Goal: Task Accomplishment & Management: Manage account settings

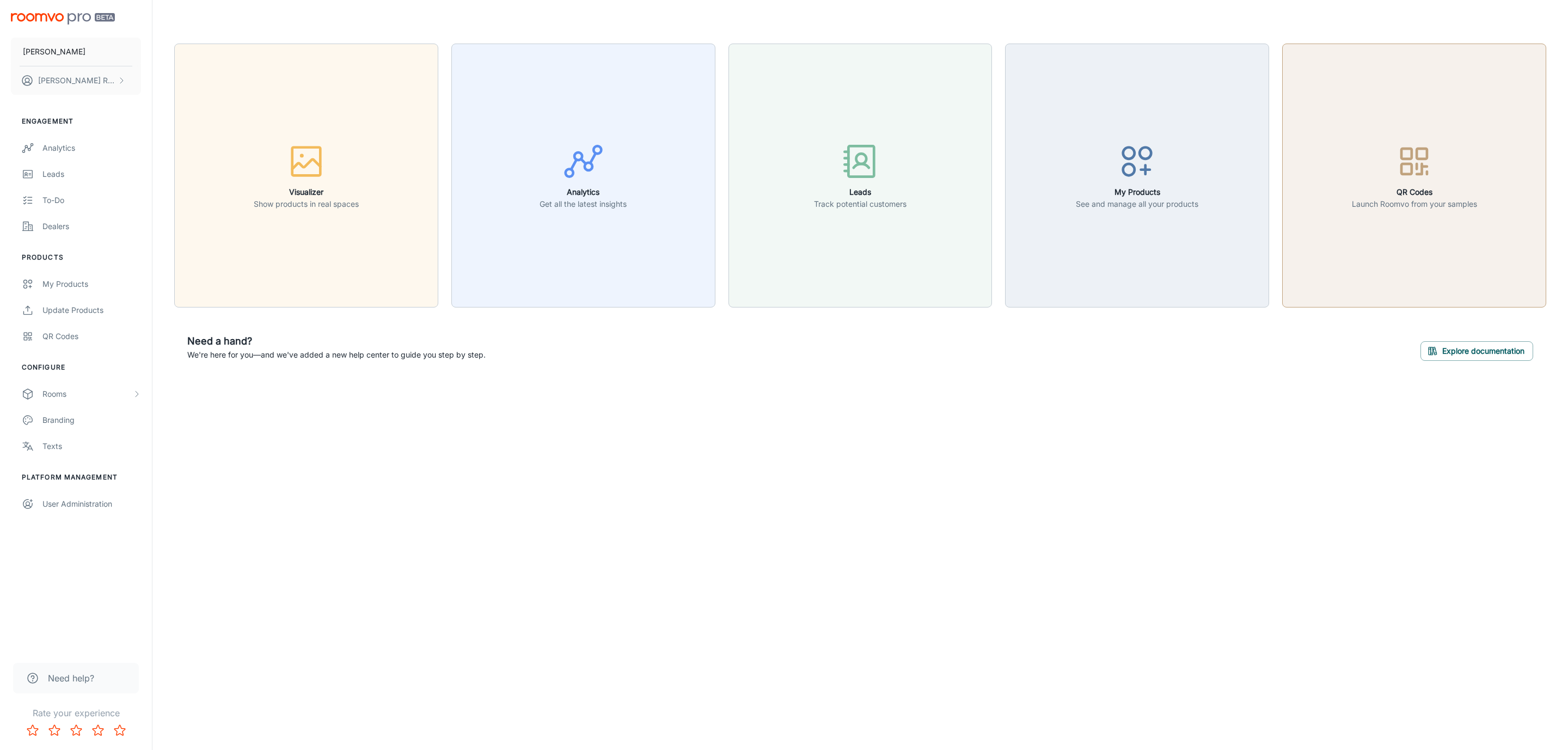
click at [1401, 118] on button "QR Codes Launch Roomvo from your samples" at bounding box center [1413, 175] width 264 height 264
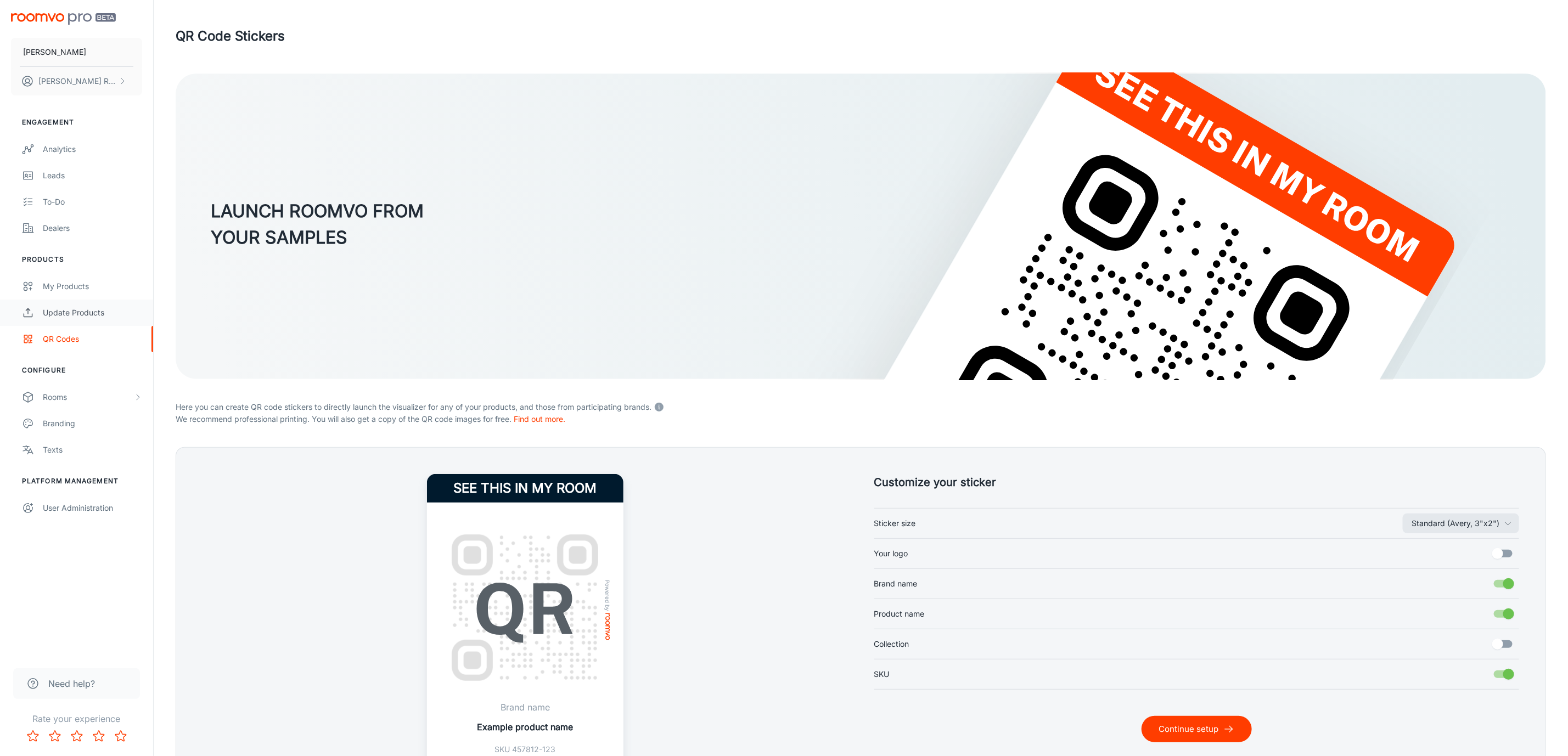
click at [77, 312] on div "Update Products" at bounding box center [92, 312] width 99 height 12
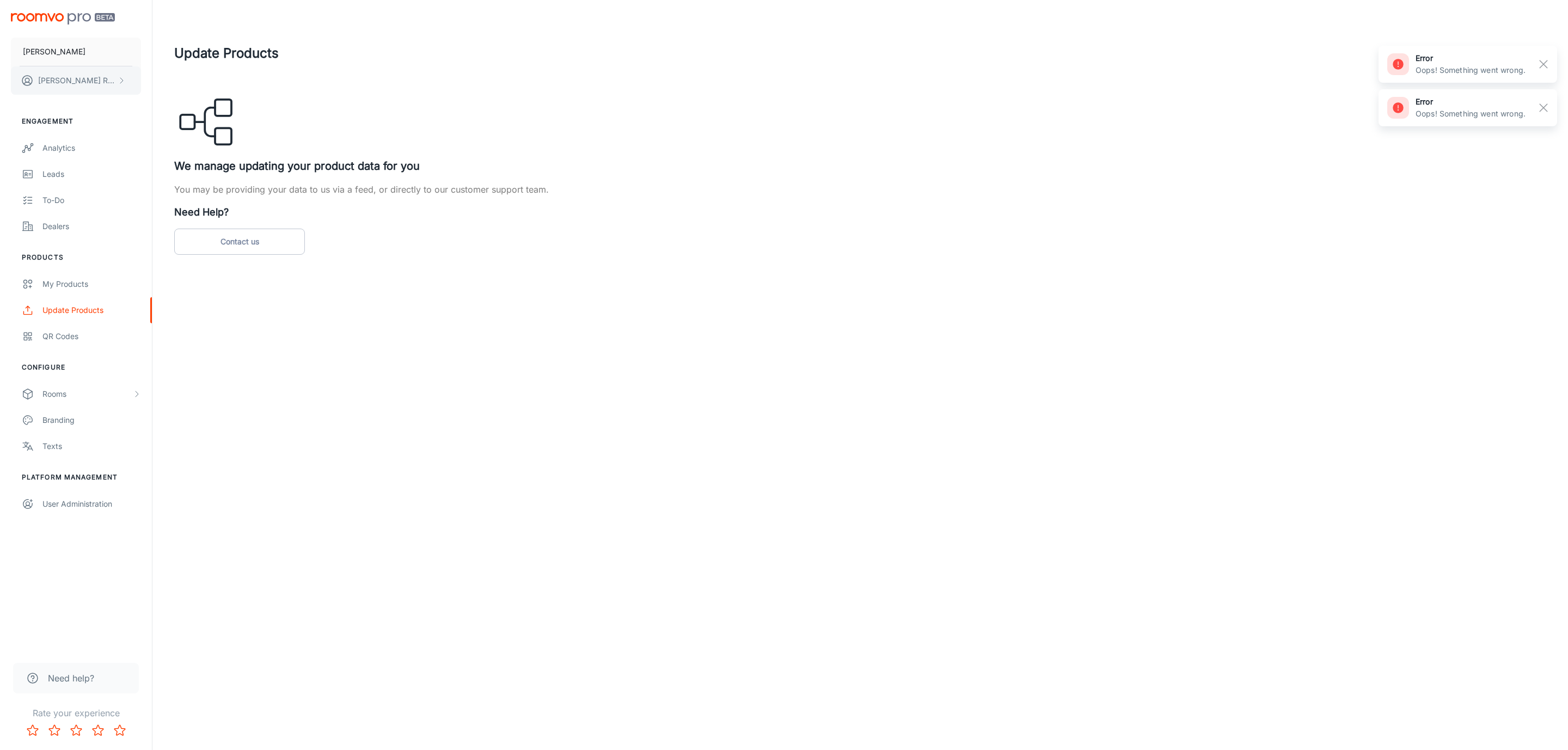
click at [73, 77] on p "[PERSON_NAME]" at bounding box center [77, 80] width 77 height 12
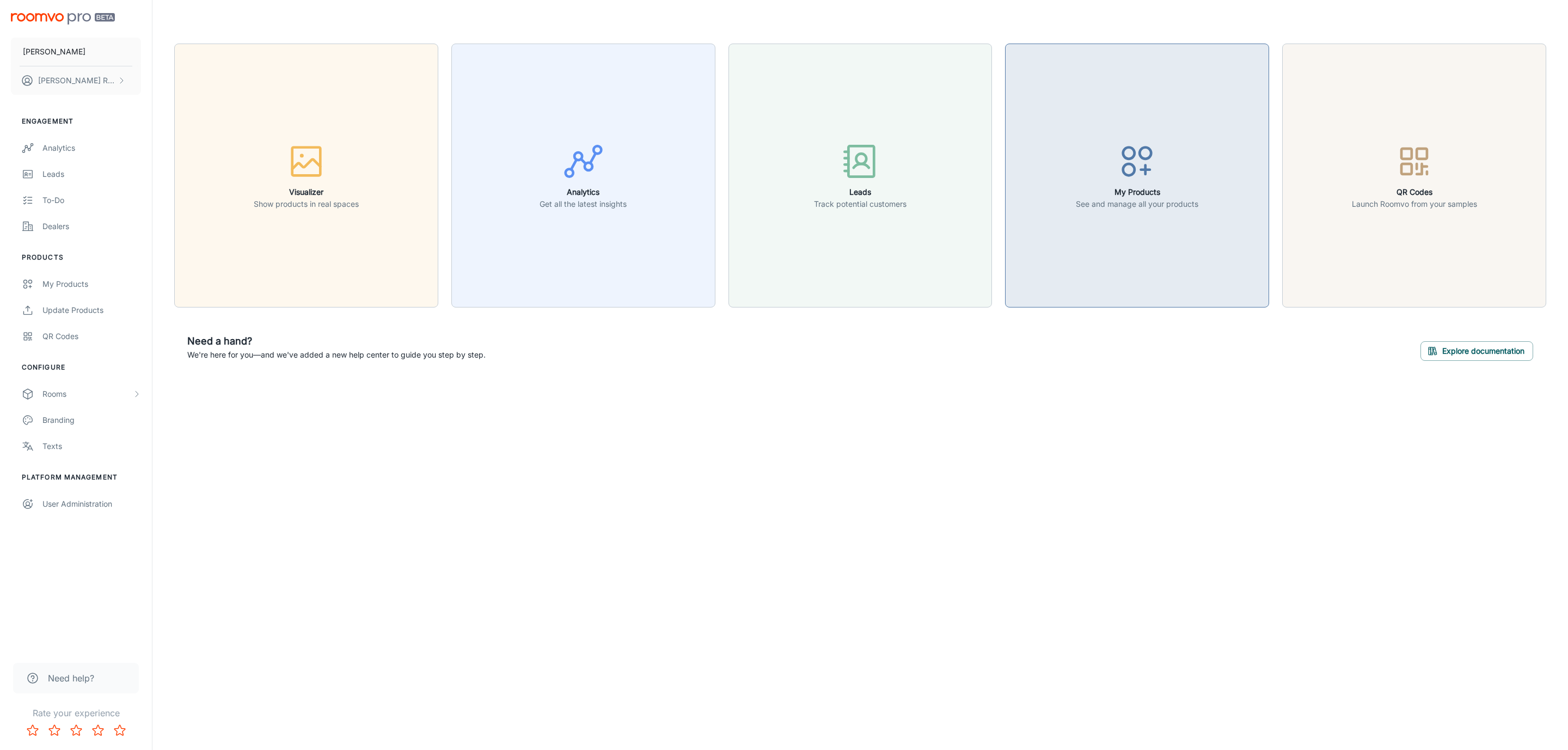
click at [1109, 259] on button "My Products See and manage all your products" at bounding box center [1136, 175] width 264 height 264
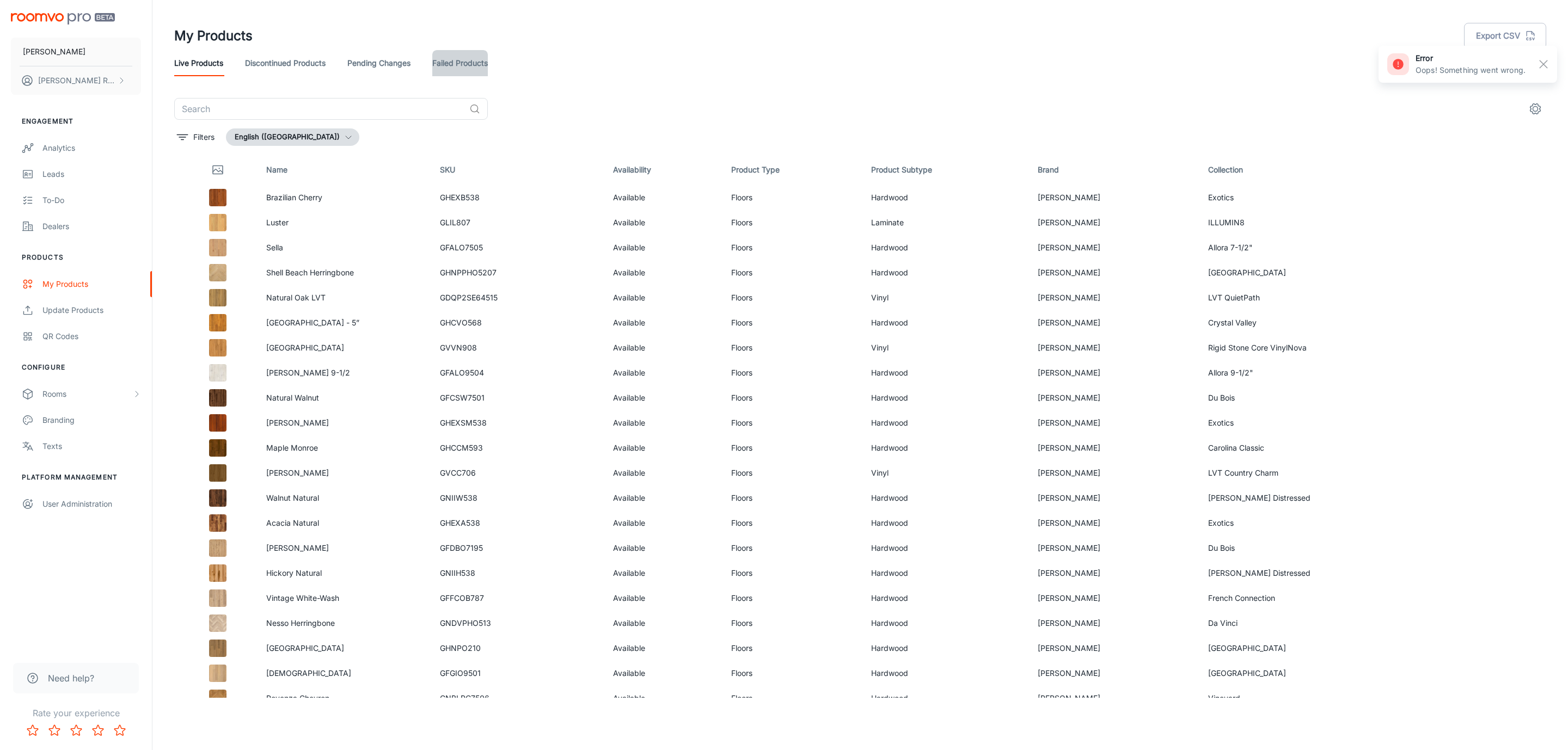
click at [477, 57] on link "Failed Products" at bounding box center [460, 63] width 56 height 26
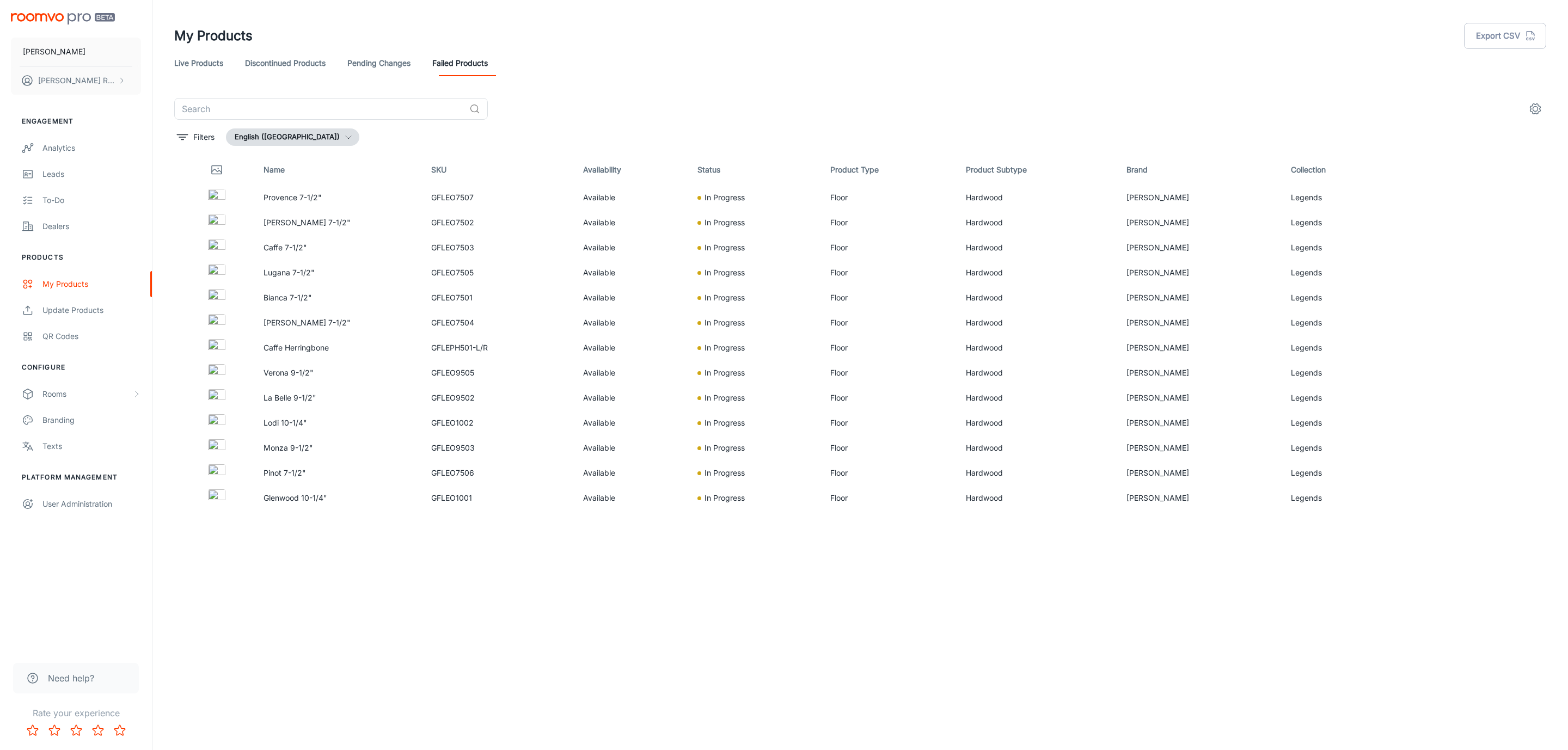
click at [399, 62] on link "Pending Changes" at bounding box center [379, 63] width 63 height 26
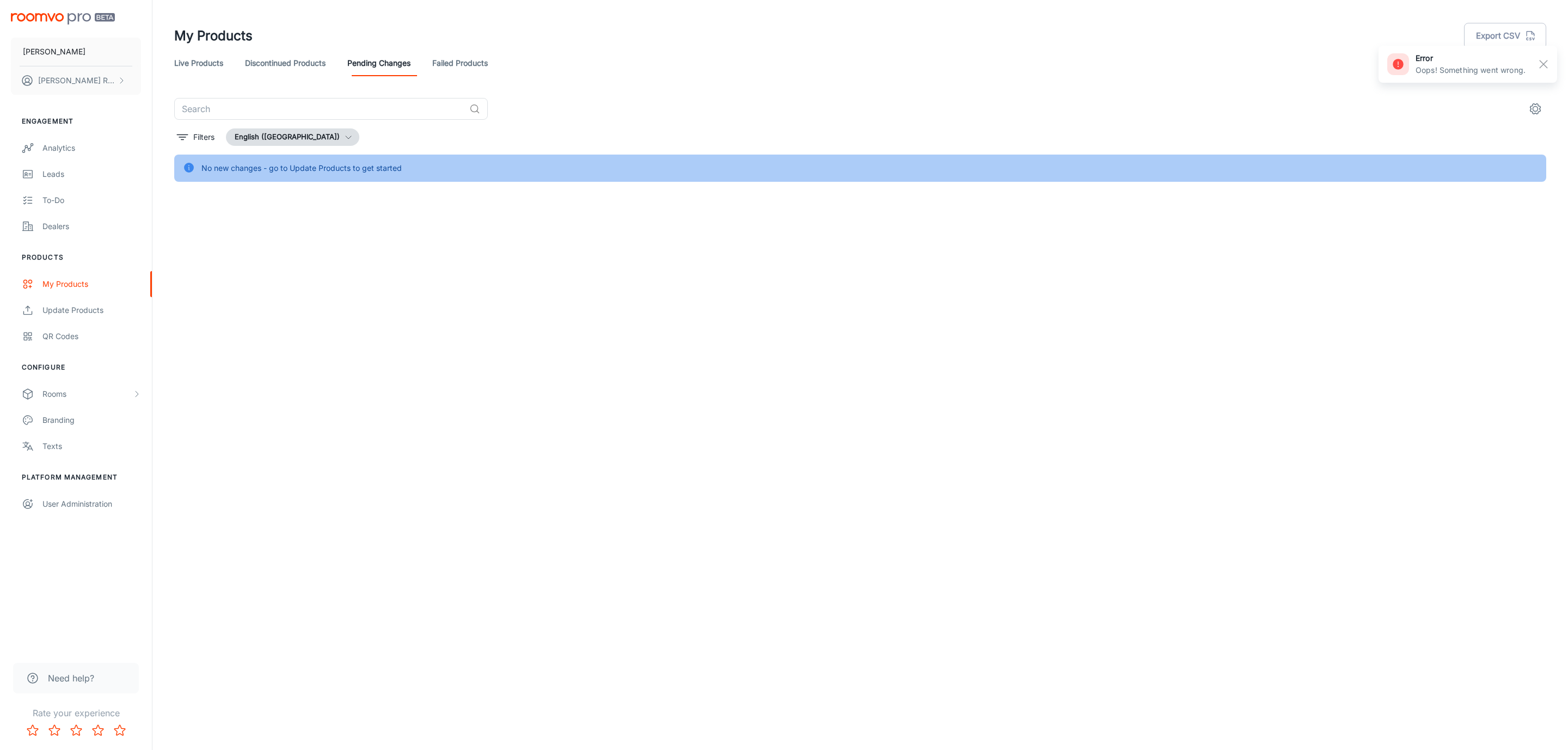
click at [309, 61] on link "Discontinued Products" at bounding box center [285, 63] width 80 height 26
click at [206, 59] on link "Live Products" at bounding box center [199, 63] width 49 height 26
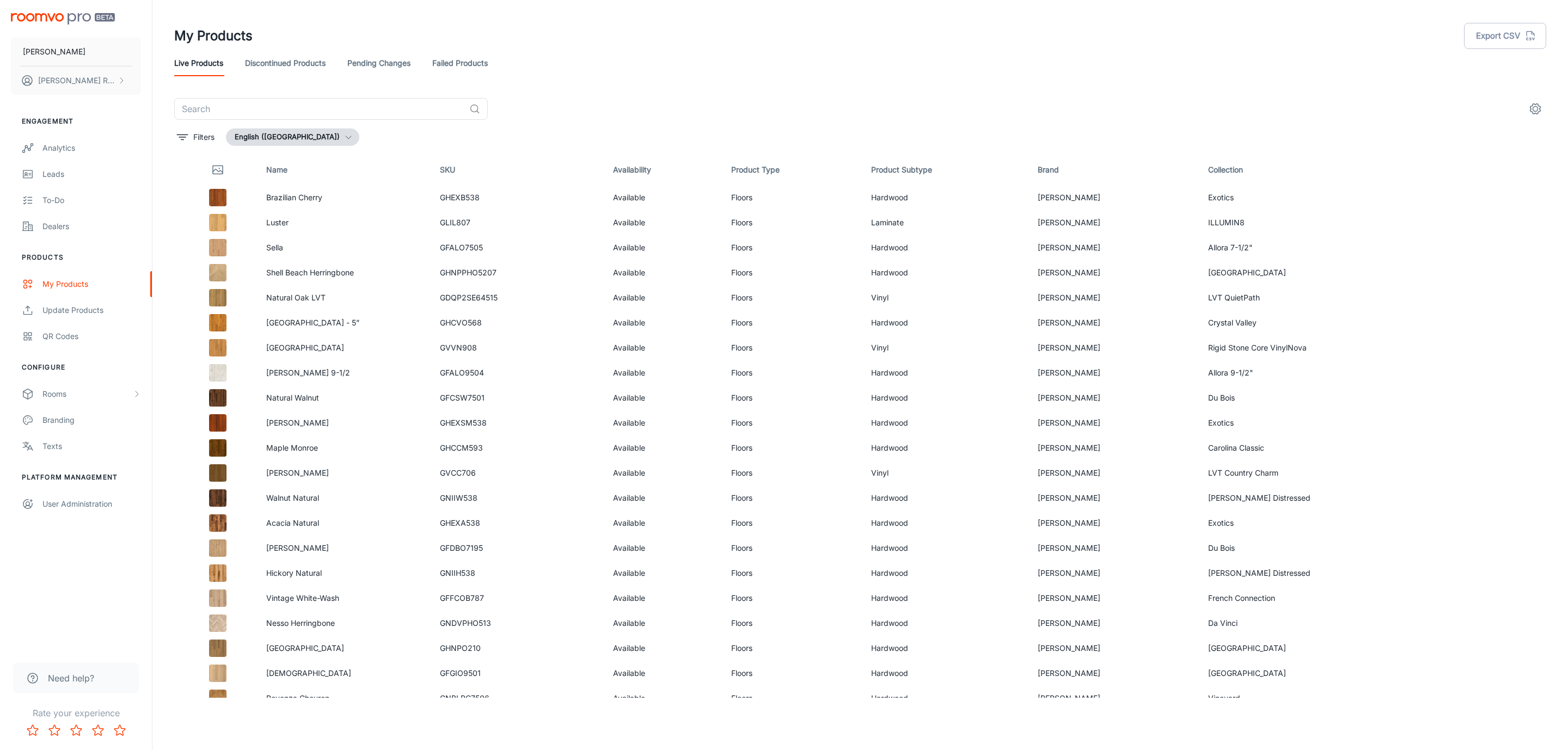
click at [455, 63] on link "Failed Products" at bounding box center [460, 63] width 56 height 26
